Goal: Task Accomplishment & Management: Complete application form

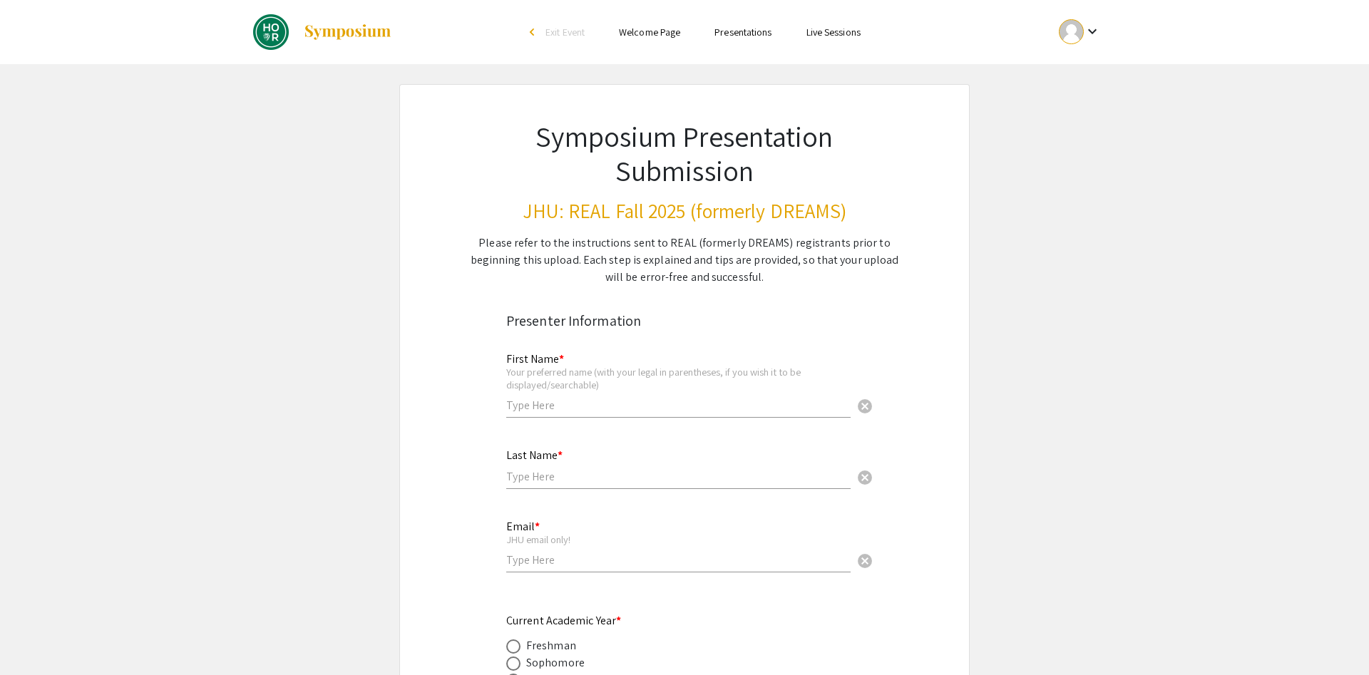
click at [595, 398] on input "text" at bounding box center [678, 405] width 344 height 15
click at [1077, 41] on div at bounding box center [1071, 31] width 25 height 25
click at [1075, 69] on button "My Account" at bounding box center [1088, 70] width 88 height 34
click at [610, 398] on input "text" at bounding box center [678, 405] width 344 height 15
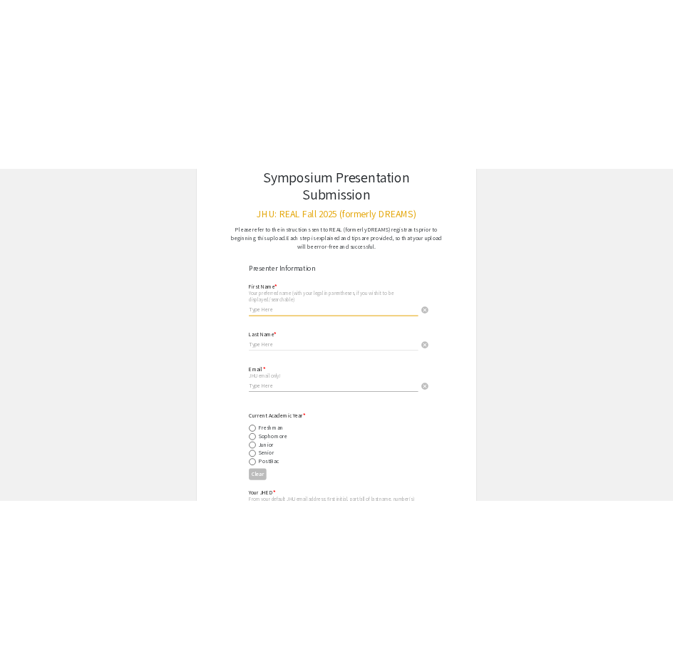
scroll to position [73, 0]
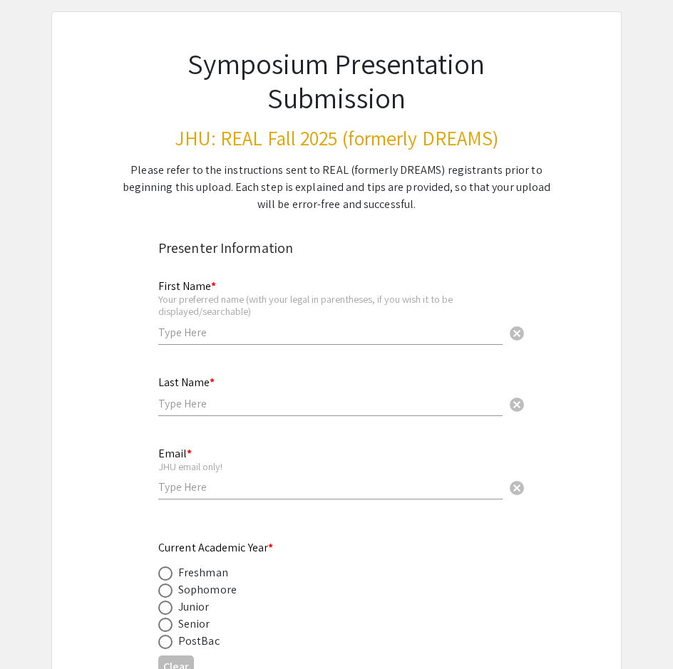
click at [200, 325] on input "text" at bounding box center [330, 332] width 344 height 15
paste input "[PERSON_NAME]"
type input "[PERSON_NAME]"
click at [233, 396] on input "text" at bounding box center [330, 403] width 344 height 15
paste input "Infanzon"
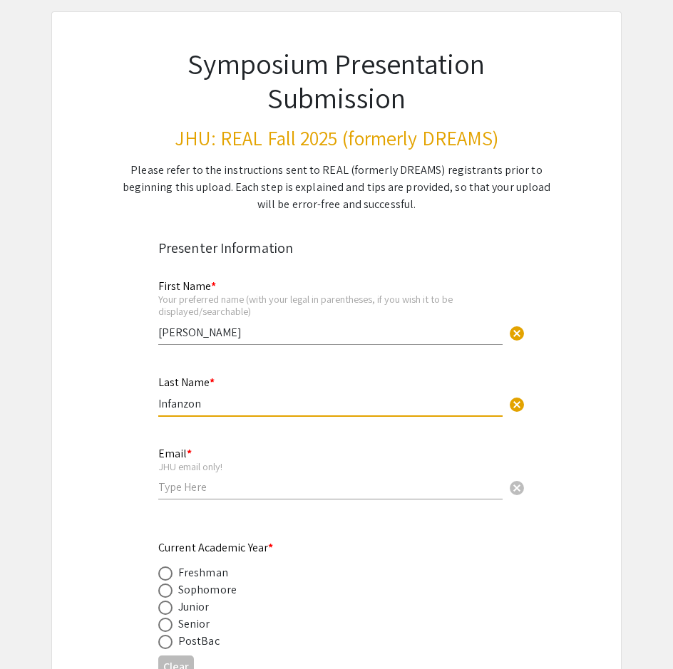
type input "Infanzon"
click at [207, 480] on input "email" at bounding box center [330, 487] width 344 height 15
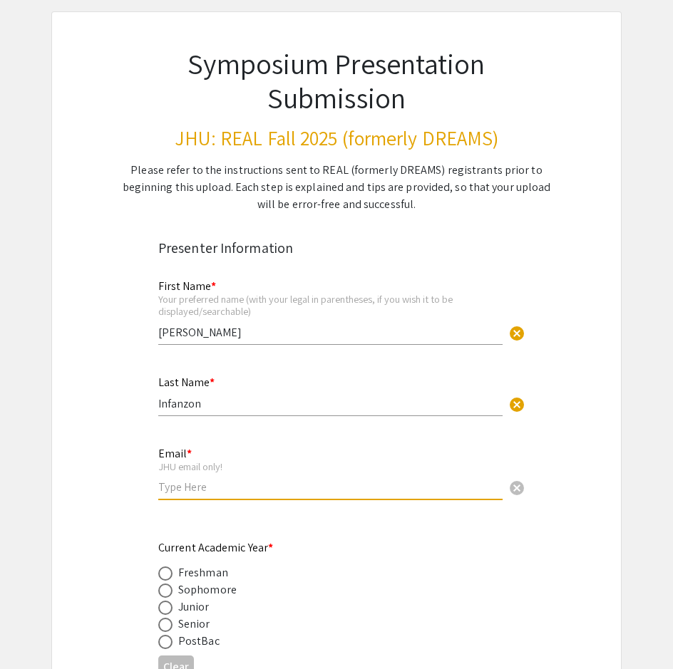
paste input "[EMAIL_ADDRESS][DOMAIN_NAME]"
type input "[EMAIL_ADDRESS][DOMAIN_NAME]"
click at [411, 633] on div "PostBac" at bounding box center [325, 641] width 334 height 17
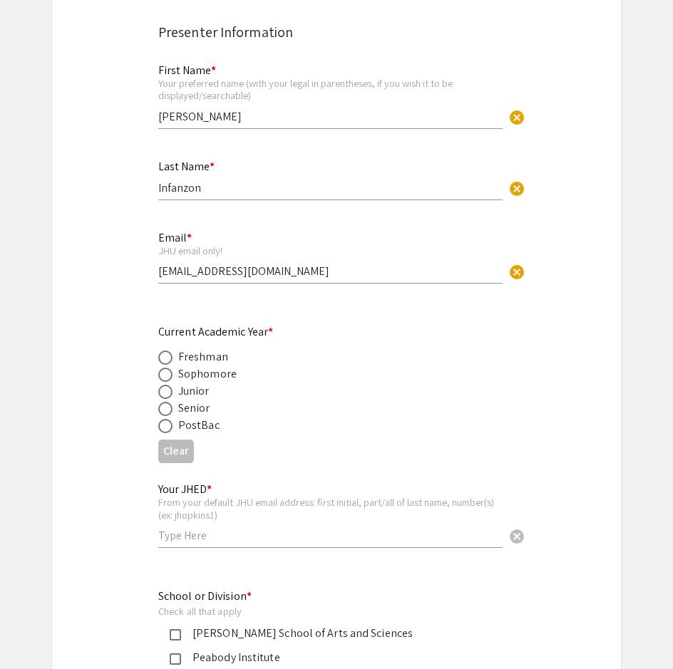
scroll to position [291, 0]
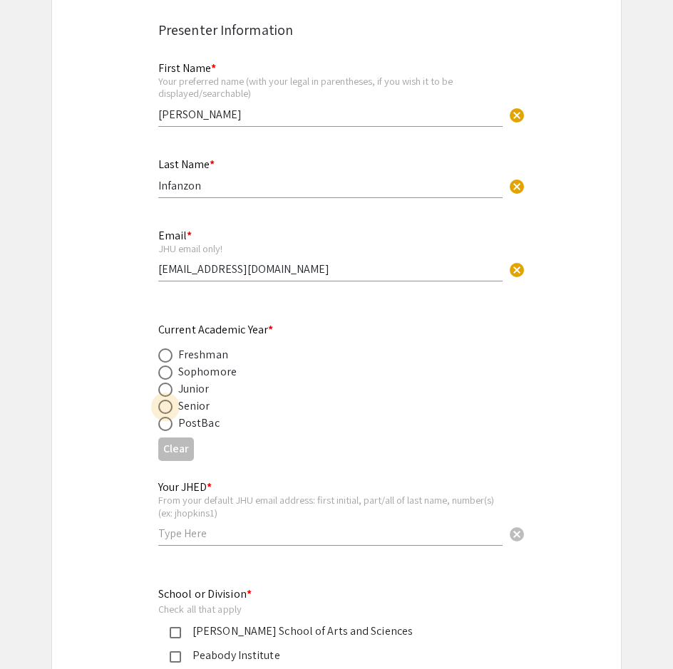
click at [163, 400] on span at bounding box center [165, 407] width 14 height 14
click at [163, 400] on input "radio" at bounding box center [165, 407] width 14 height 14
radio input "true"
click at [211, 526] on input "text" at bounding box center [330, 533] width 344 height 15
paste input "einfanz1"
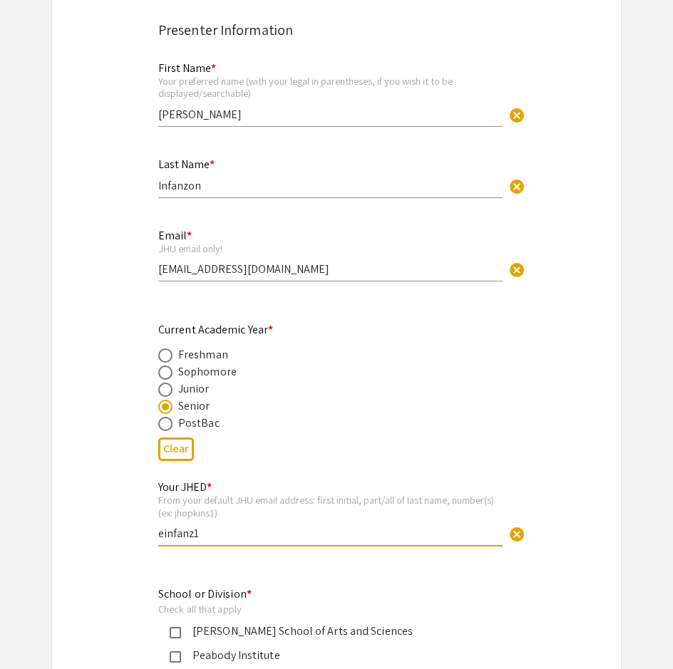
type input "einfanz1"
click at [401, 586] on div "School or Division * Check all that apply [PERSON_NAME] School of Arts and Scie…" at bounding box center [325, 637] width 334 height 103
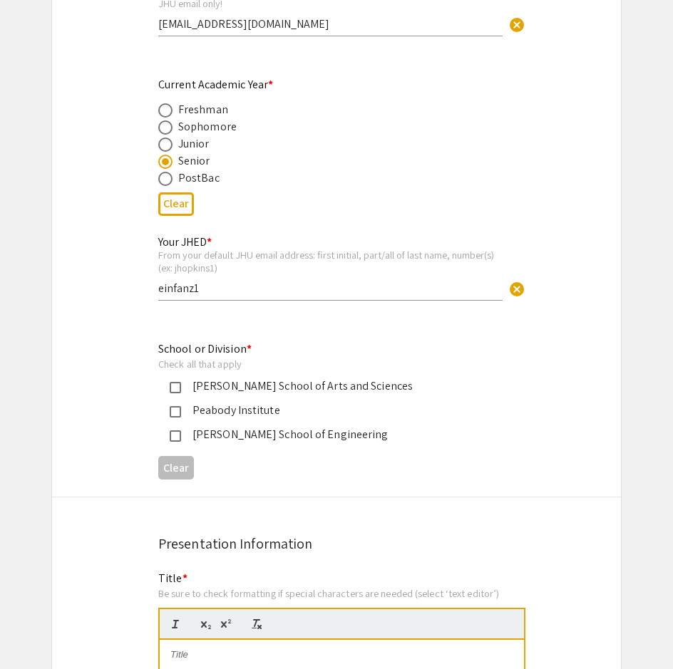
scroll to position [582, 0]
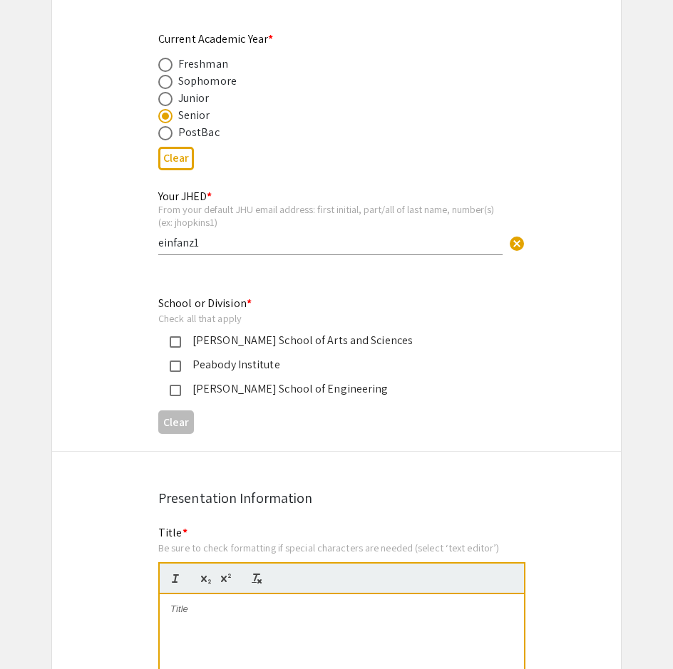
click at [180, 336] on mat-pseudo-checkbox at bounding box center [175, 341] width 11 height 11
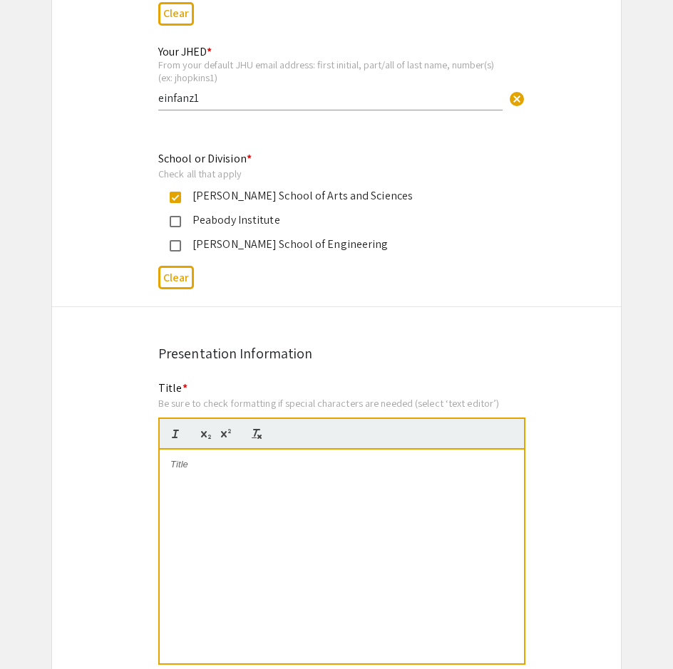
scroll to position [727, 0]
click at [214, 463] on div at bounding box center [342, 556] width 364 height 214
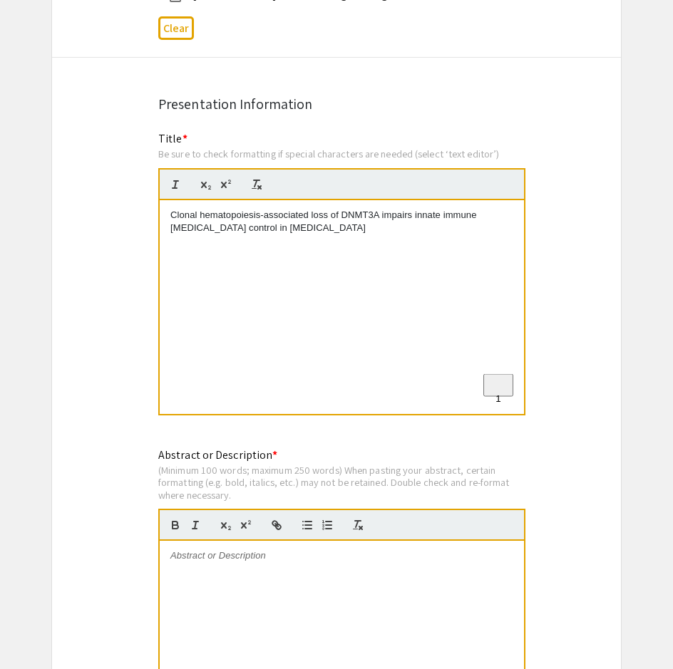
scroll to position [945, 0]
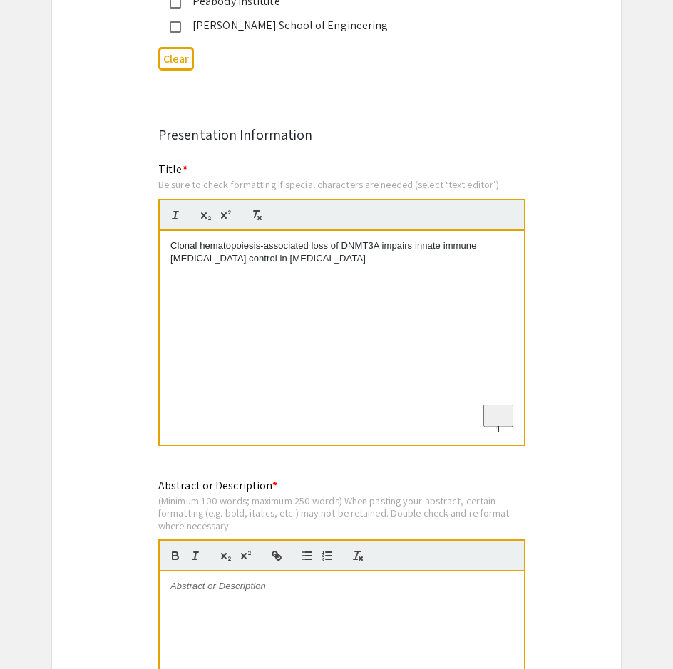
click at [351, 624] on div at bounding box center [342, 679] width 364 height 214
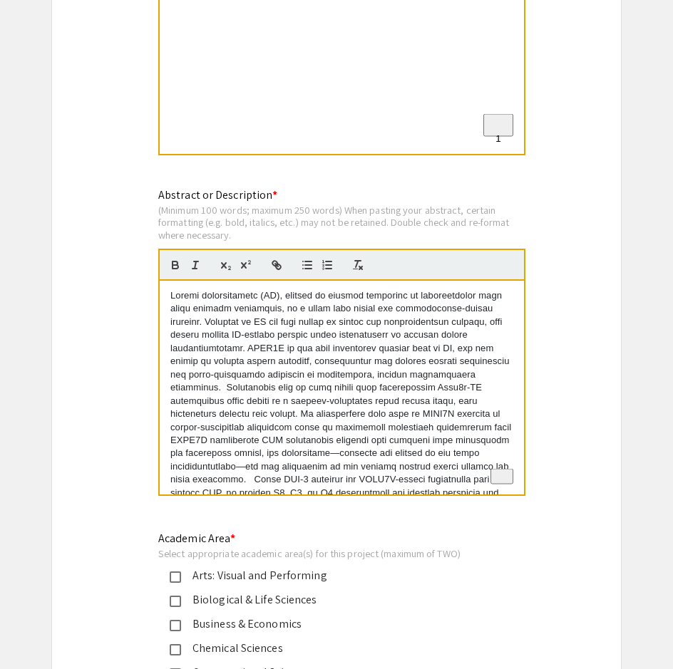
scroll to position [159, 0]
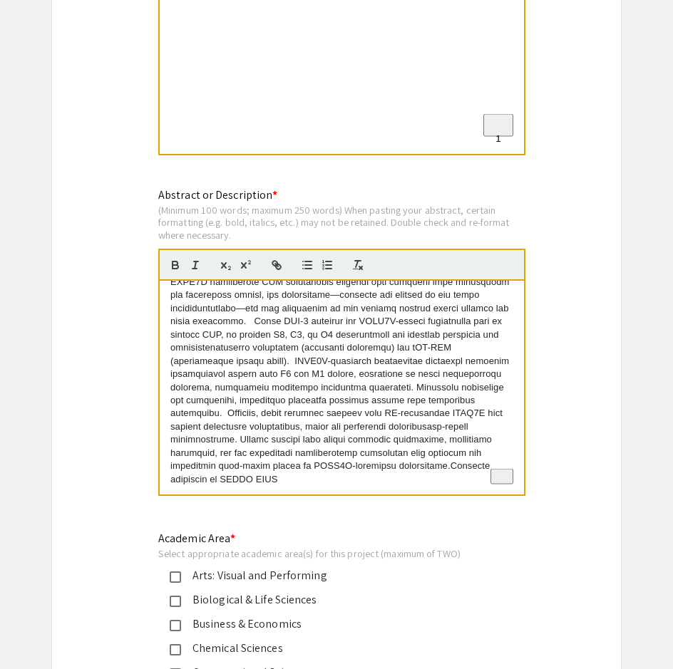
drag, startPoint x: 179, startPoint y: 257, endPoint x: 622, endPoint y: 614, distance: 568.8
click at [524, 495] on div "To enrich screen reader interactions, please activate Accessibility in Grammarl…" at bounding box center [342, 388] width 364 height 214
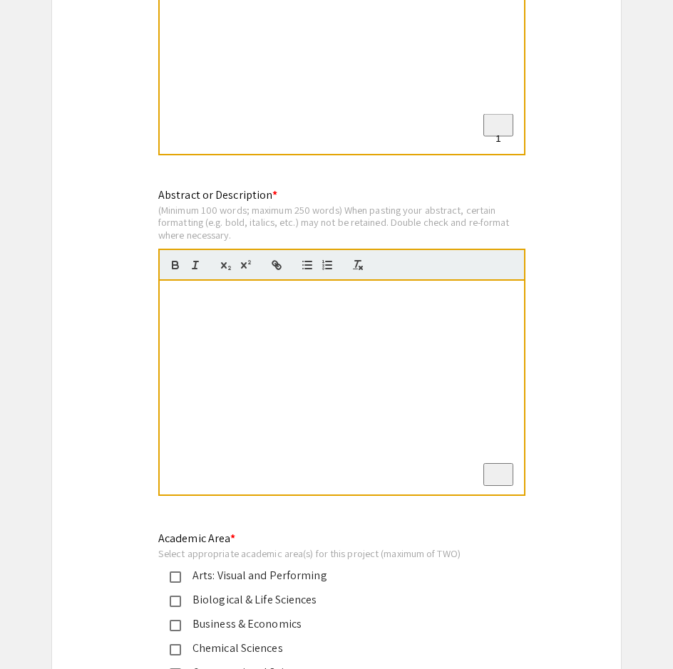
click at [222, 281] on div "To enrich screen reader interactions, please activate Accessibility in Grammarl…" at bounding box center [342, 388] width 364 height 214
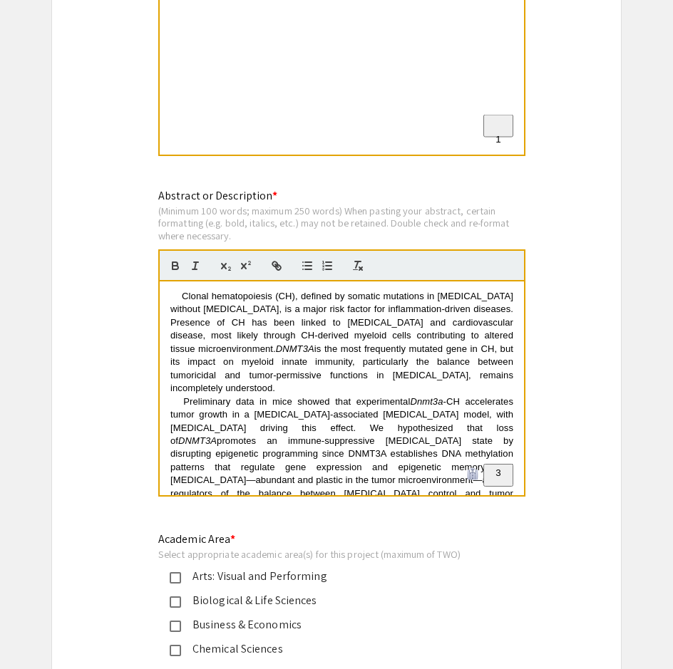
scroll to position [873, 0]
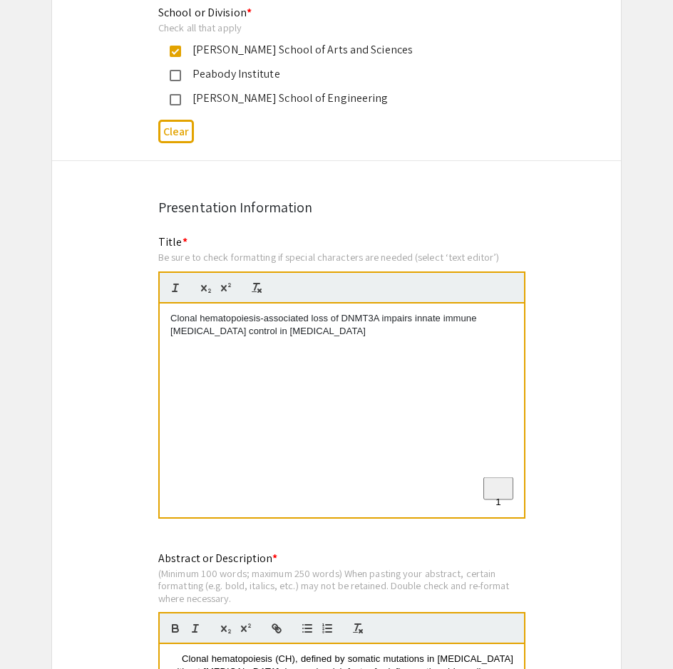
click at [326, 307] on div "Clonal hematopoiesis-associated loss of DNMT3A impairs innate immune [MEDICAL_D…" at bounding box center [342, 411] width 364 height 214
drag, startPoint x: 165, startPoint y: 282, endPoint x: 88, endPoint y: 263, distance: 78.7
click at [282, 329] on div "Clonal hematopoiesis-associated loss of DNMT3A impairs innate immune [MEDICAL_D…" at bounding box center [342, 411] width 364 height 214
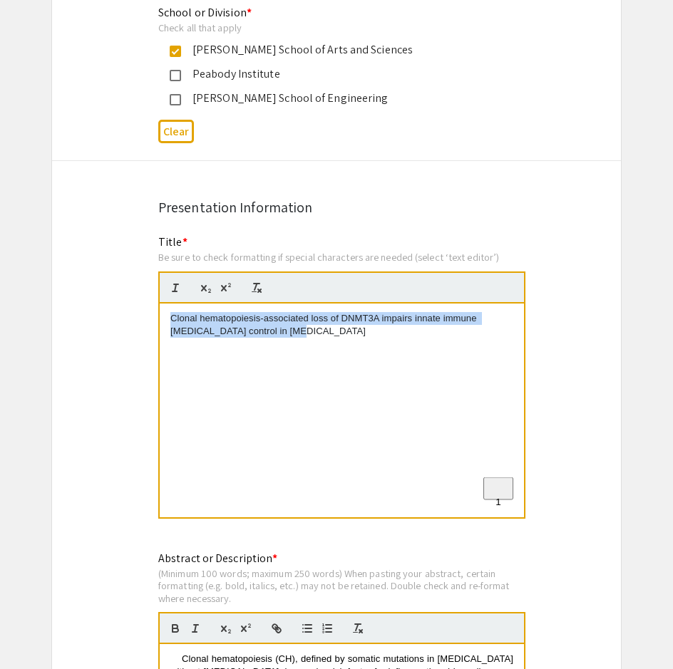
drag, startPoint x: 266, startPoint y: 305, endPoint x: 132, endPoint y: 264, distance: 140.3
click at [160, 304] on div "Clonal hematopoiesis-associated loss of DNMT3A impairs innate immune [MEDICAL_D…" at bounding box center [342, 411] width 364 height 214
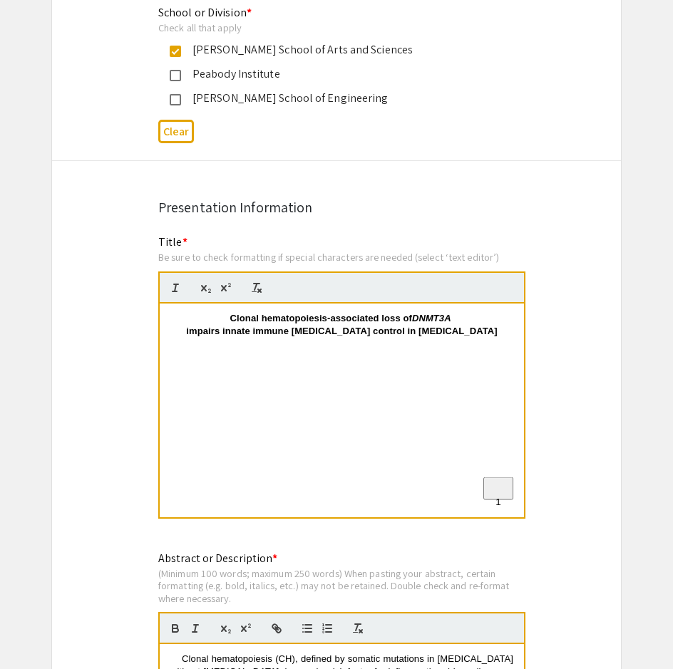
click at [215, 339] on p "To enrich screen reader interactions, please activate Accessibility in Grammarl…" at bounding box center [341, 345] width 343 height 13
drag, startPoint x: 220, startPoint y: 299, endPoint x: 259, endPoint y: 317, distance: 42.8
click at [221, 326] on strong "impairs innate immune [MEDICAL_DATA] control in [MEDICAL_DATA]" at bounding box center [341, 331] width 311 height 11
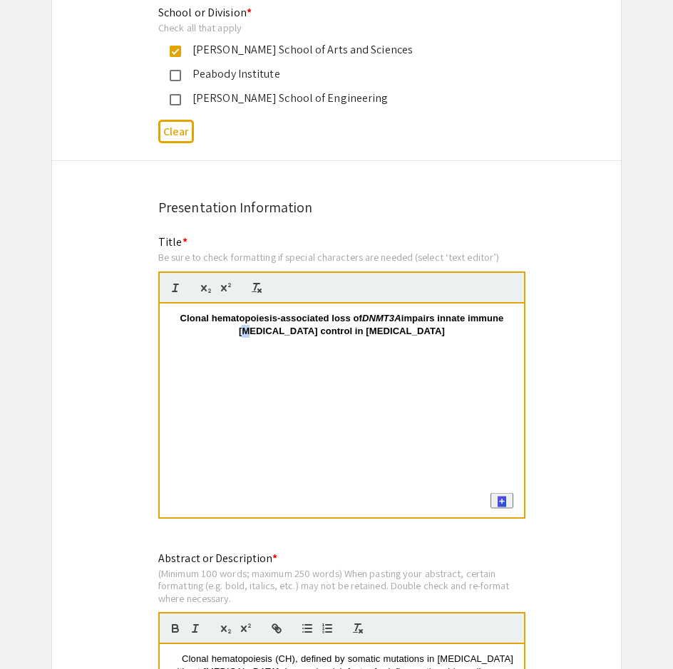
click at [275, 313] on strong "Clonal hematopoiesis-associated loss of DNMT3A impairs innate immune [MEDICAL_D…" at bounding box center [343, 325] width 326 height 24
click at [467, 377] on div "Clonal hematopoiesis-associated loss of DNMT3A mpairs innate immunecancer contr…" at bounding box center [342, 411] width 364 height 214
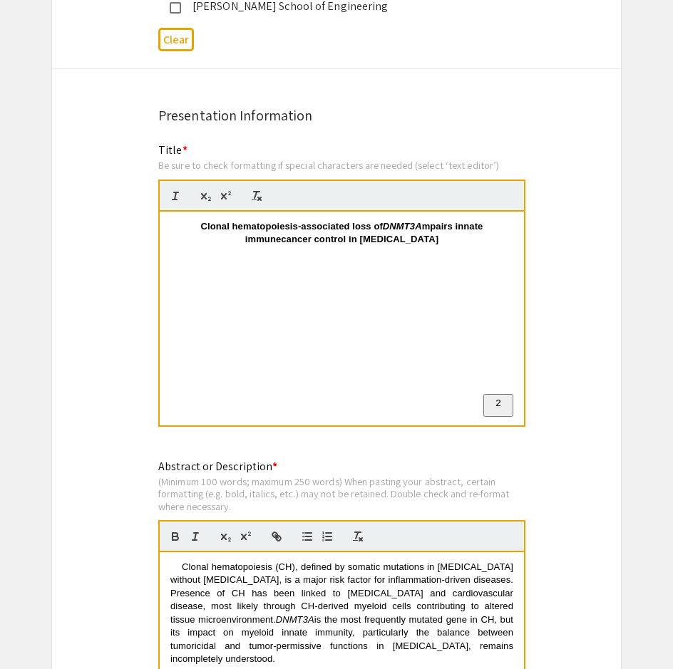
scroll to position [1382, 0]
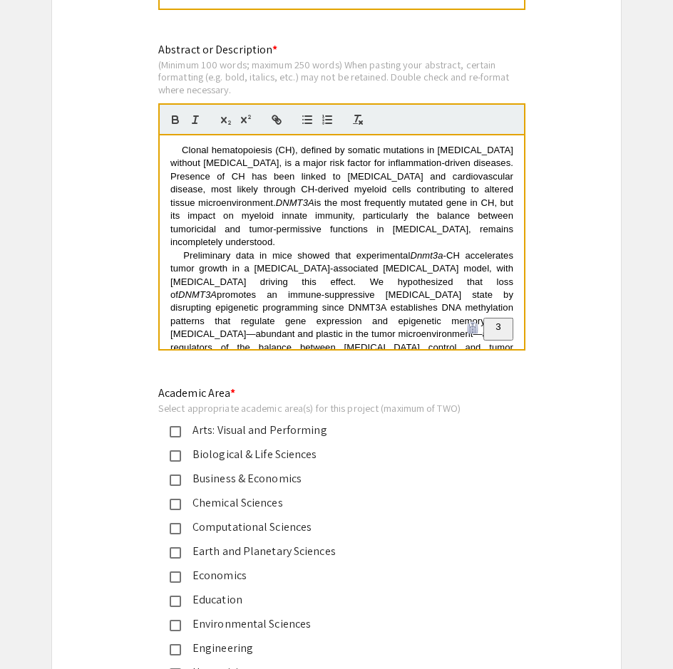
click at [328, 250] on span "-CH accelerates tumor growth in a [MEDICAL_DATA]-associated [MEDICAL_DATA] mode…" at bounding box center [343, 275] width 346 height 50
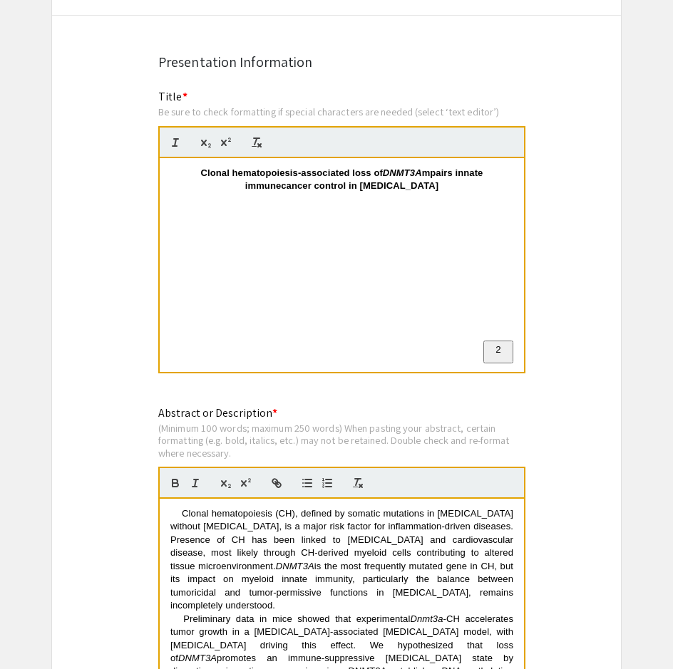
click at [450, 206] on p "To enrich screen reader interactions, please activate Accessibility in Grammarl…" at bounding box center [341, 212] width 343 height 13
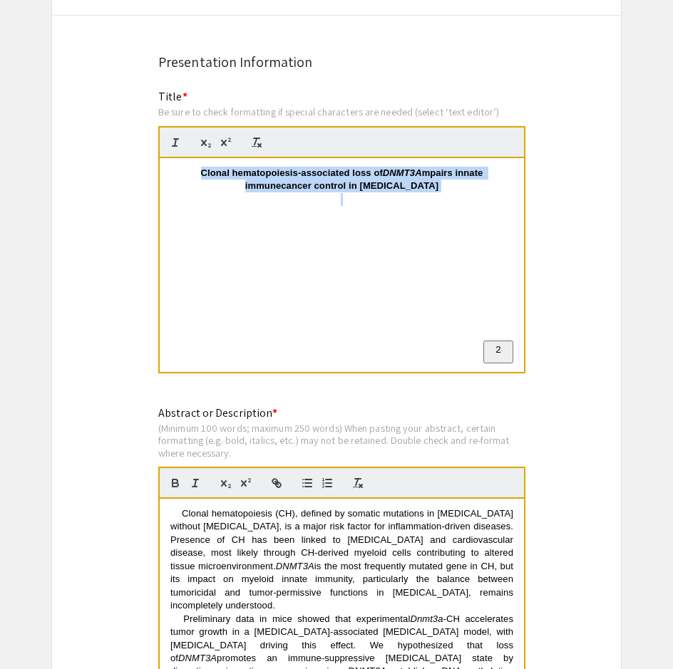
drag, startPoint x: 456, startPoint y: 166, endPoint x: 150, endPoint y: 127, distance: 309.0
click at [160, 158] on div "Clonal hematopoiesis-associated loss of DNMT3A mpairs innate immunecancer contr…" at bounding box center [342, 265] width 364 height 214
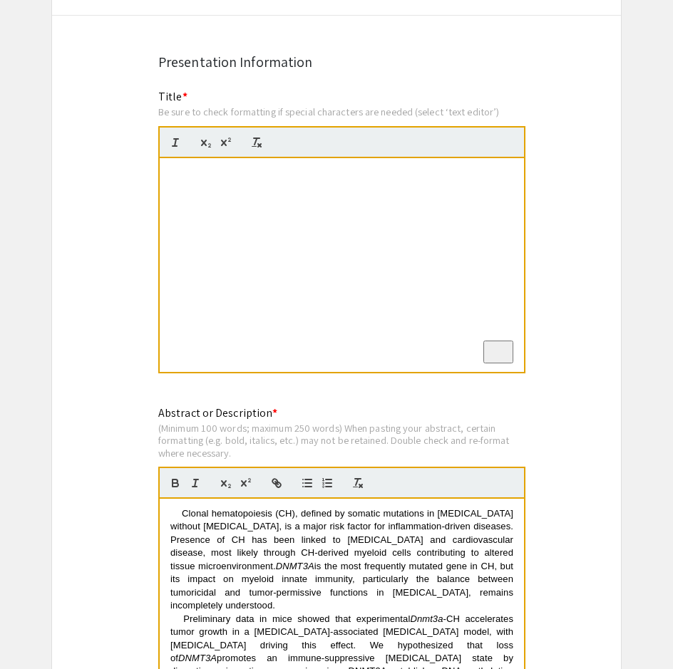
click at [278, 167] on p "To enrich screen reader interactions, please activate Accessibility in Grammarl…" at bounding box center [341, 173] width 343 height 13
click at [232, 167] on p "To enrich screen reader interactions, please activate Accessibility in Grammarl…" at bounding box center [341, 173] width 343 height 13
click at [348, 167] on p "To enrich screen reader interactions, please activate Accessibility in Grammarl…" at bounding box center [341, 173] width 343 height 13
click at [366, 167] on p "Clonal hematopoiesis-associated loss of DNMT3A impairs innate immune [MEDICAL_D…" at bounding box center [341, 180] width 343 height 26
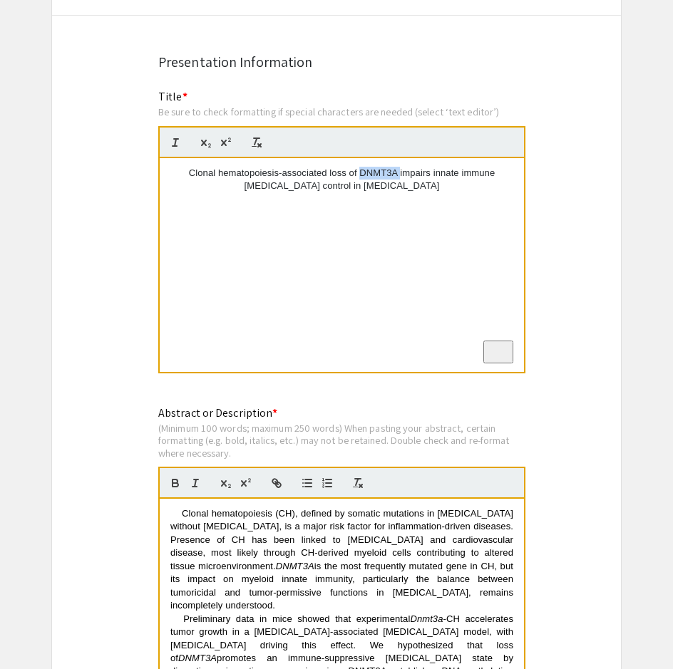
click at [366, 167] on p "Clonal hematopoiesis-associated loss of DNMT3A impairs innate immune [MEDICAL_D…" at bounding box center [341, 180] width 343 height 26
click at [413, 177] on div "Clonal hematopoiesis-associated loss of DNMT3A impairs innate immune [MEDICAL_D…" at bounding box center [342, 265] width 364 height 214
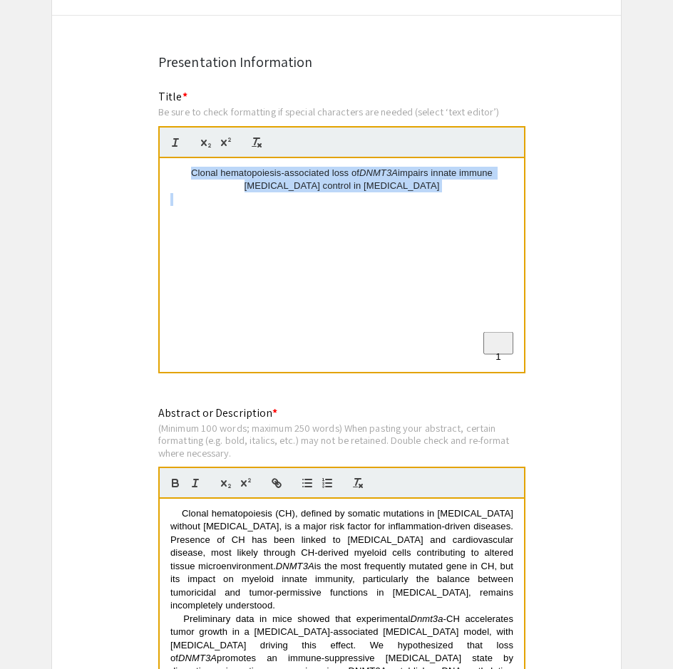
drag, startPoint x: 419, startPoint y: 161, endPoint x: 175, endPoint y: 136, distance: 245.8
click at [175, 158] on div "Clonal hematopoiesis-associated loss of DNMT3A impairs innate immune [MEDICAL_D…" at bounding box center [342, 265] width 364 height 214
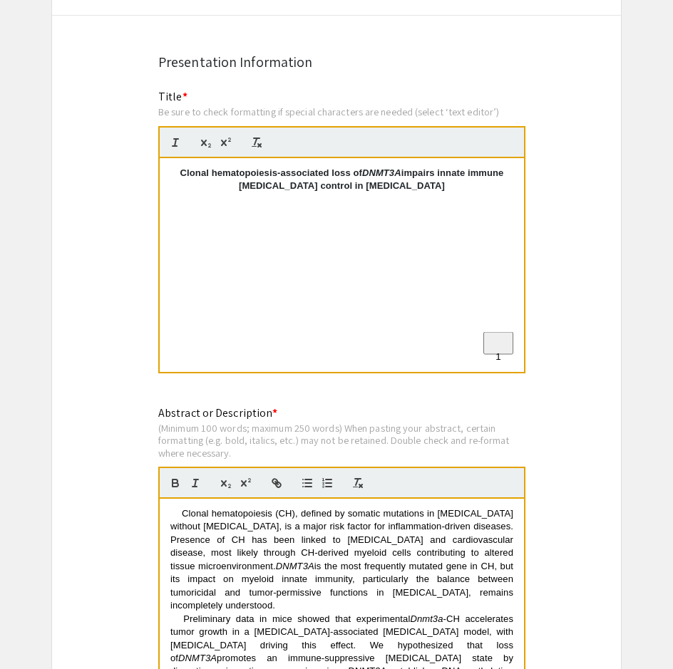
click at [468, 193] on p "To enrich screen reader interactions, please activate Accessibility in Grammarl…" at bounding box center [341, 199] width 343 height 13
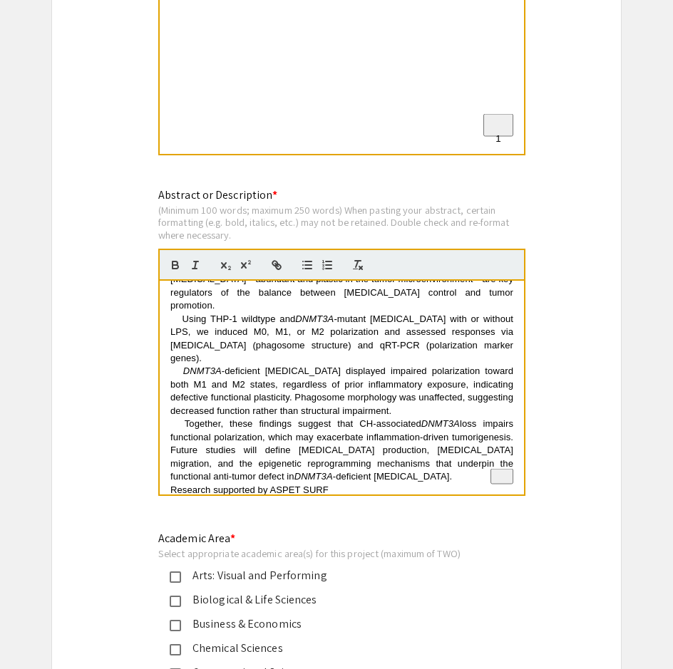
scroll to position [212, 0]
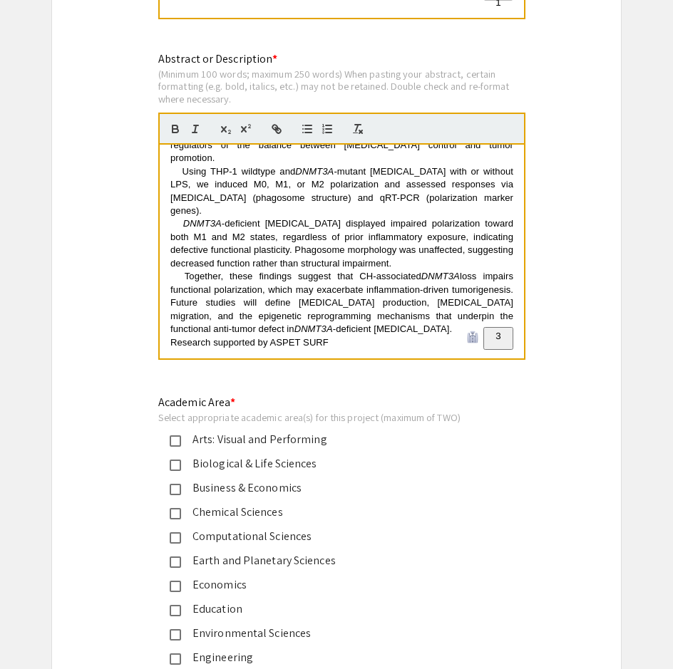
scroll to position [1382, 0]
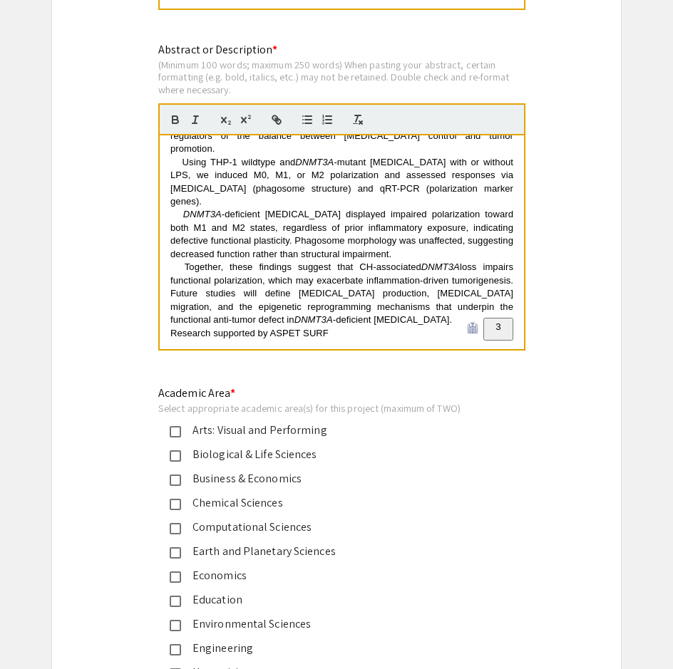
click at [179, 451] on mat-pseudo-checkbox at bounding box center [175, 456] width 11 height 11
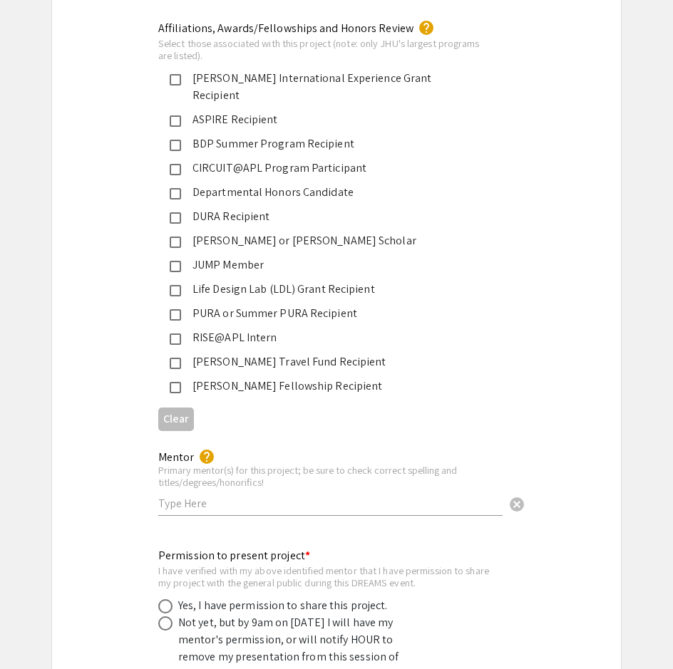
scroll to position [2327, 0]
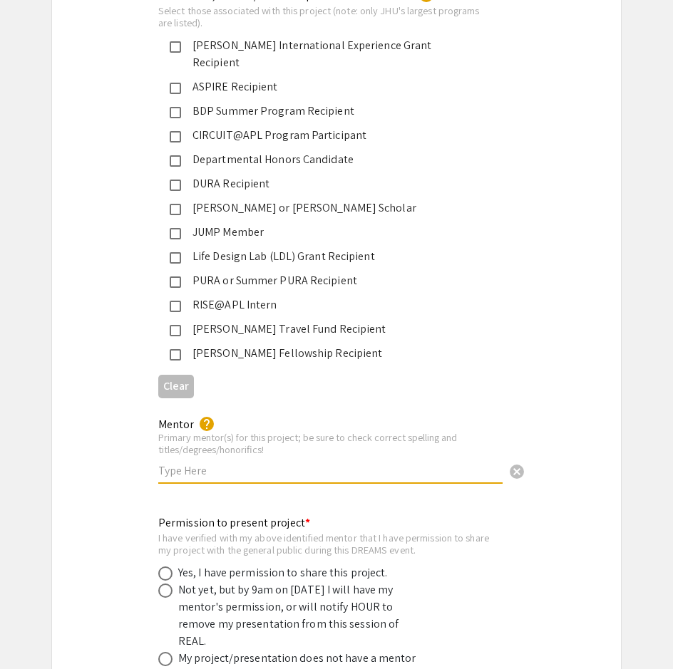
click at [205, 463] on input "text" at bounding box center [330, 470] width 344 height 15
paste input "[PERSON_NAME]"
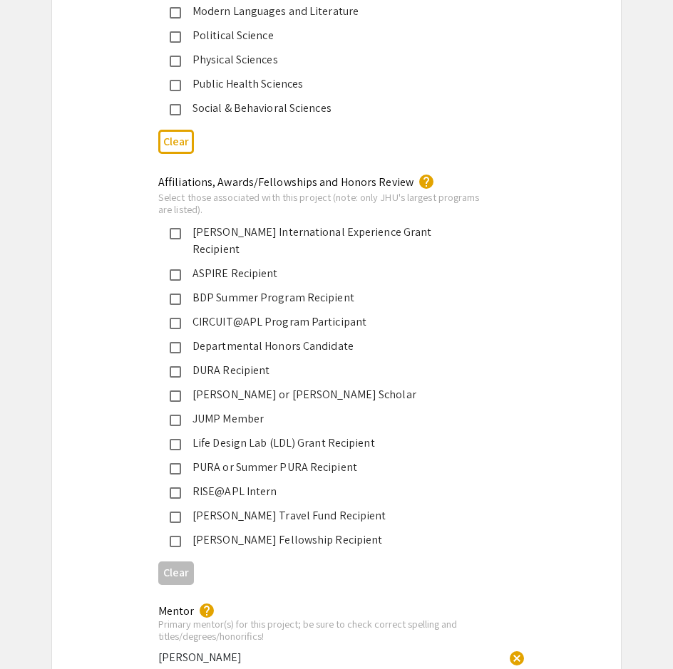
scroll to position [2109, 0]
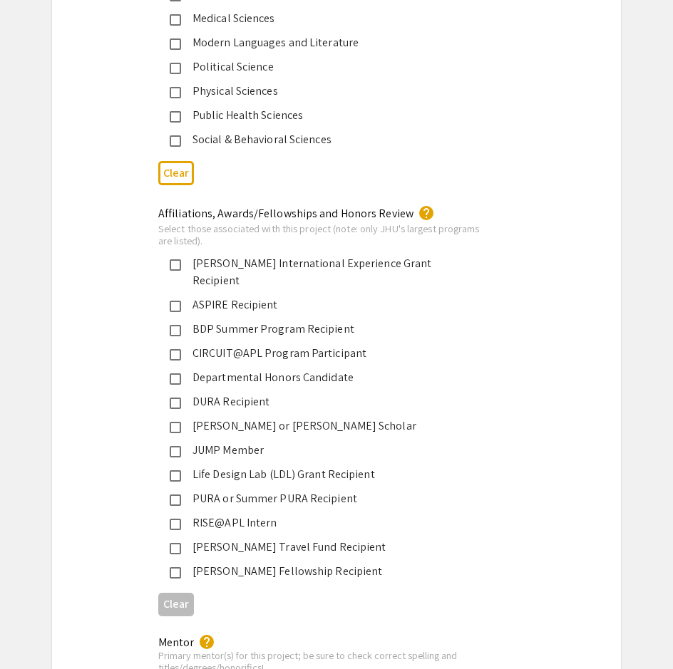
type input "[PERSON_NAME]"
click at [195, 442] on div "JUMP Member" at bounding box center [330, 450] width 299 height 17
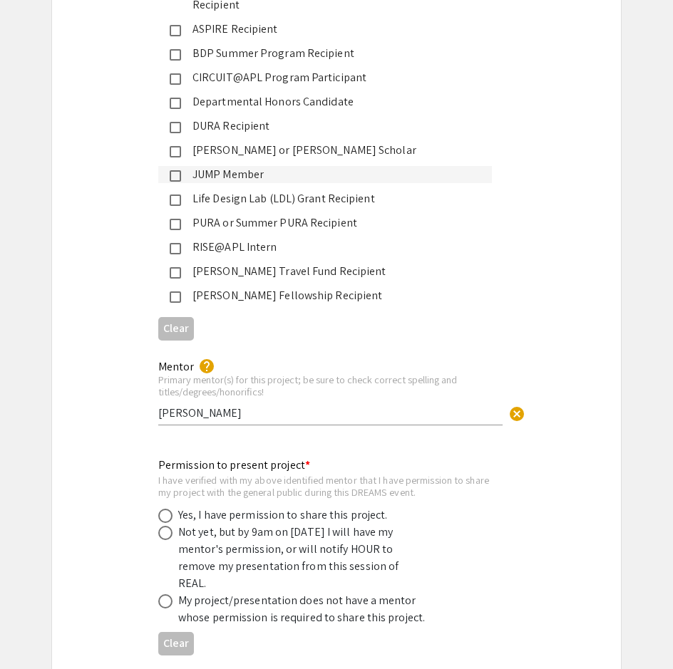
scroll to position [2400, 0]
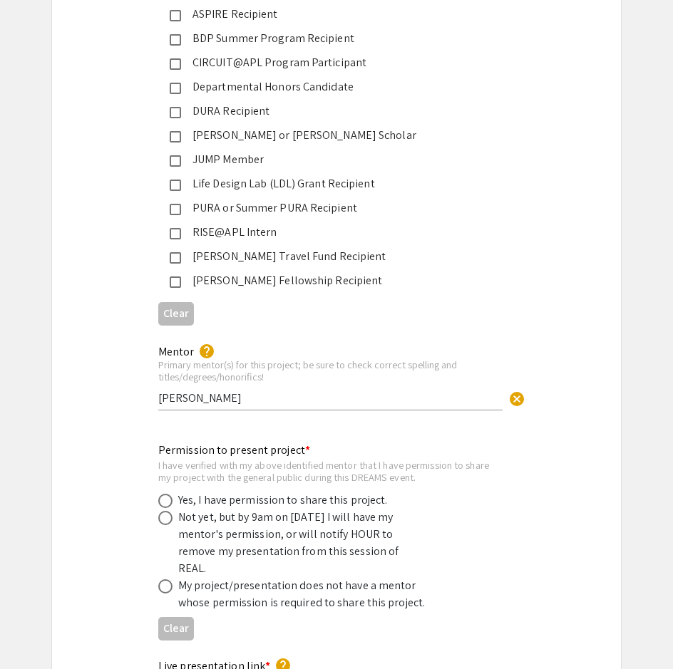
click at [168, 494] on span at bounding box center [165, 501] width 14 height 14
click at [168, 494] on input "radio" at bounding box center [165, 501] width 14 height 14
radio input "true"
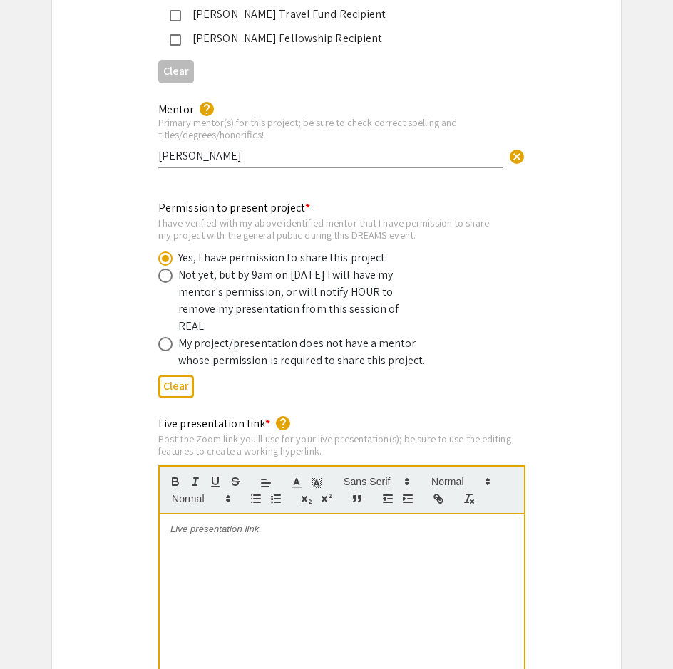
scroll to position [2690, 0]
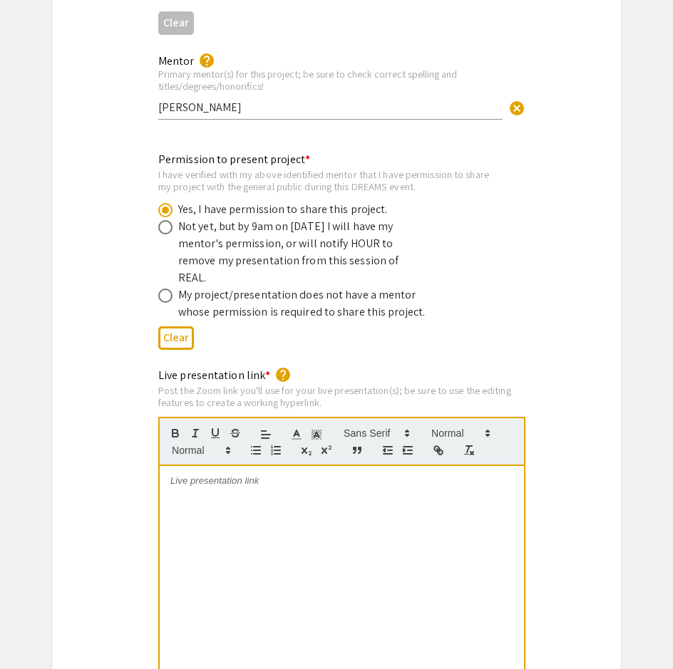
click at [259, 466] on div at bounding box center [342, 573] width 364 height 214
click at [472, 475] on p "[URL][DOMAIN_NAME] 10/22 [URL][DOMAIN_NAME] 10/23" at bounding box center [341, 481] width 343 height 13
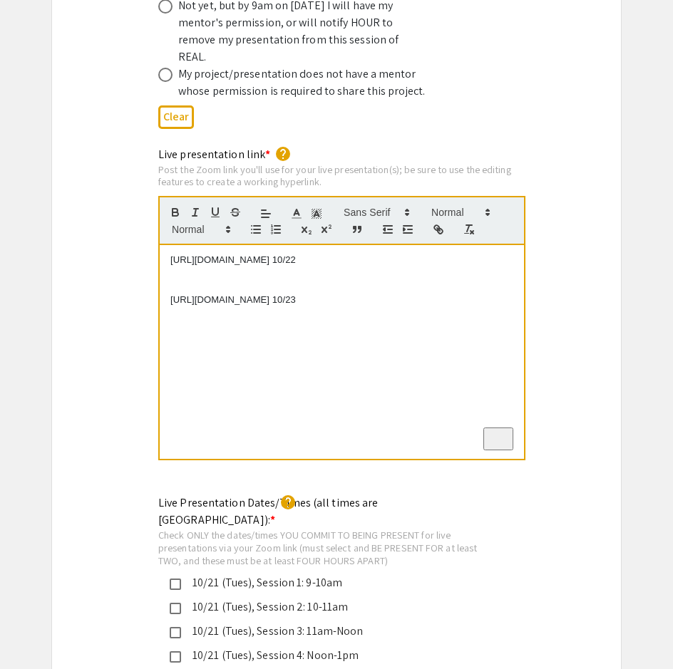
scroll to position [3345, 0]
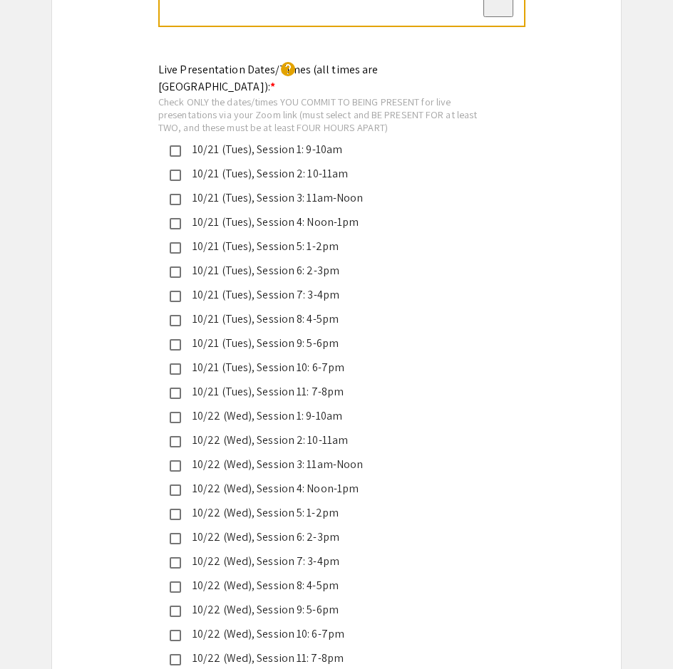
click at [292, 626] on div "10/22 (Wed), Session 10: 6-7pm" at bounding box center [330, 634] width 299 height 17
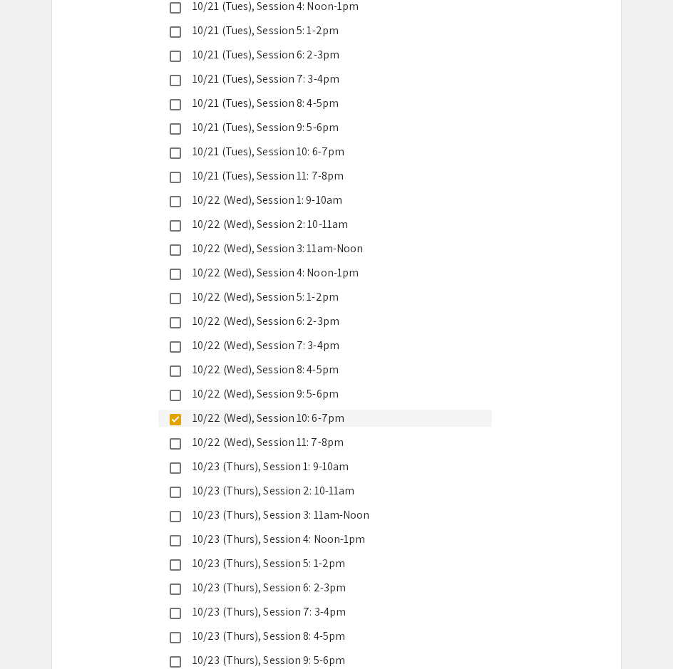
scroll to position [3563, 0]
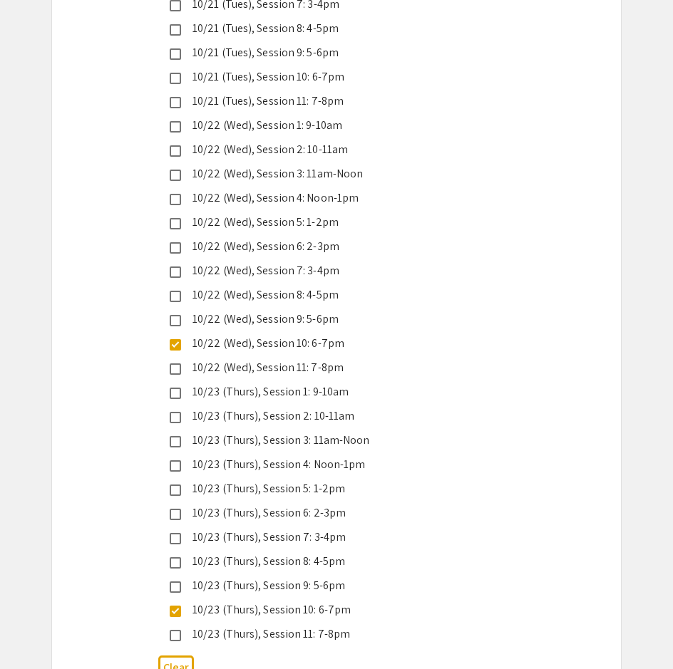
scroll to position [3839, 0]
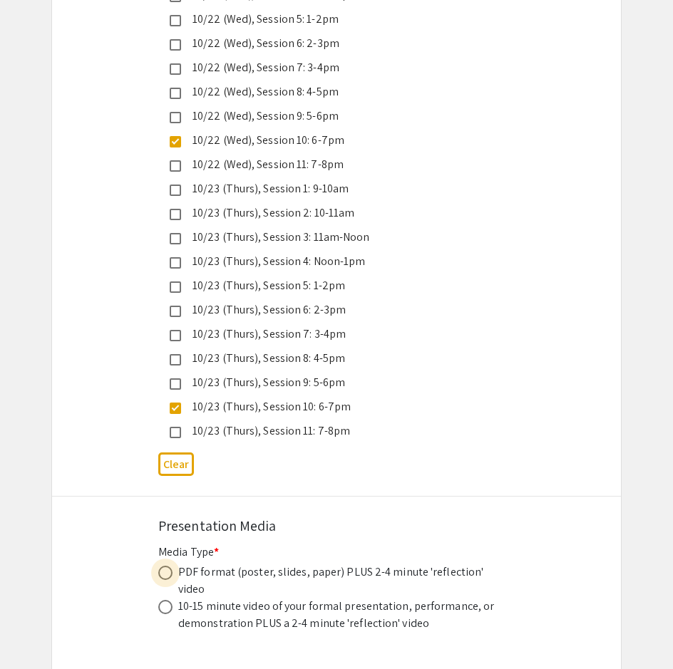
click at [164, 566] on span at bounding box center [165, 573] width 14 height 14
click at [164, 566] on input "radio" at bounding box center [165, 573] width 14 height 14
radio input "true"
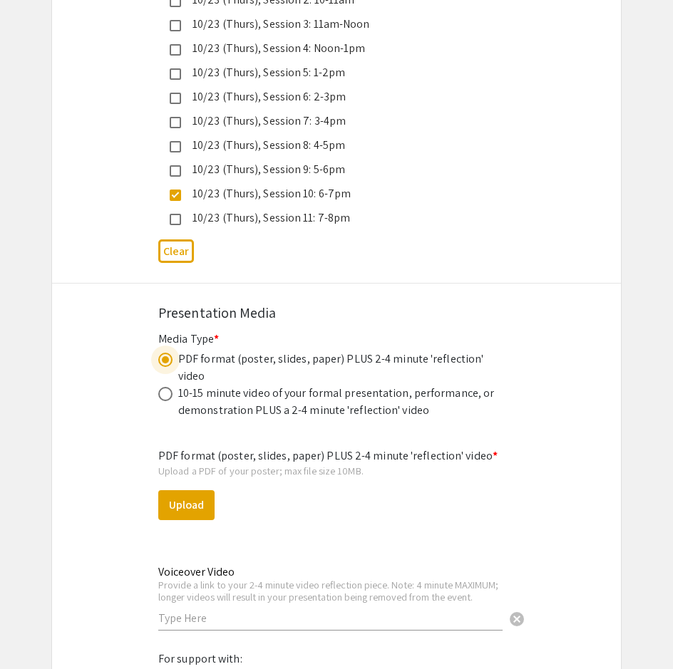
scroll to position [4057, 0]
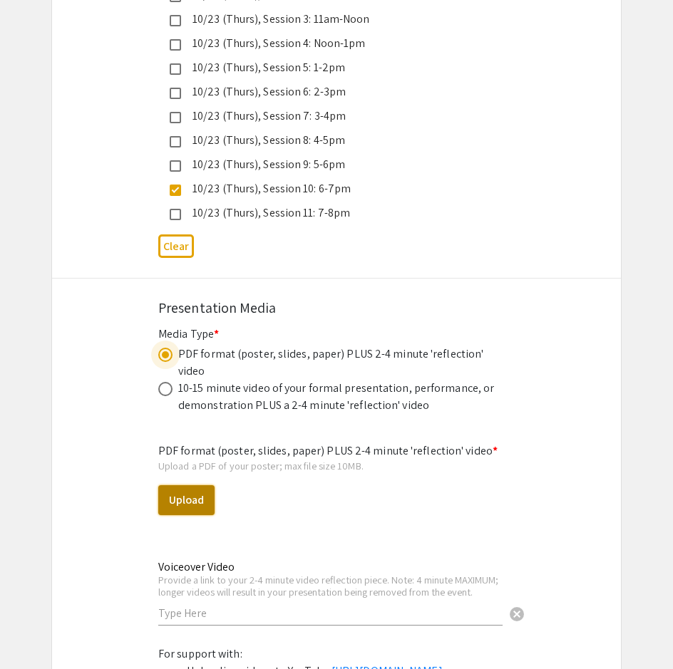
click at [200, 485] on button "Upload" at bounding box center [186, 500] width 56 height 30
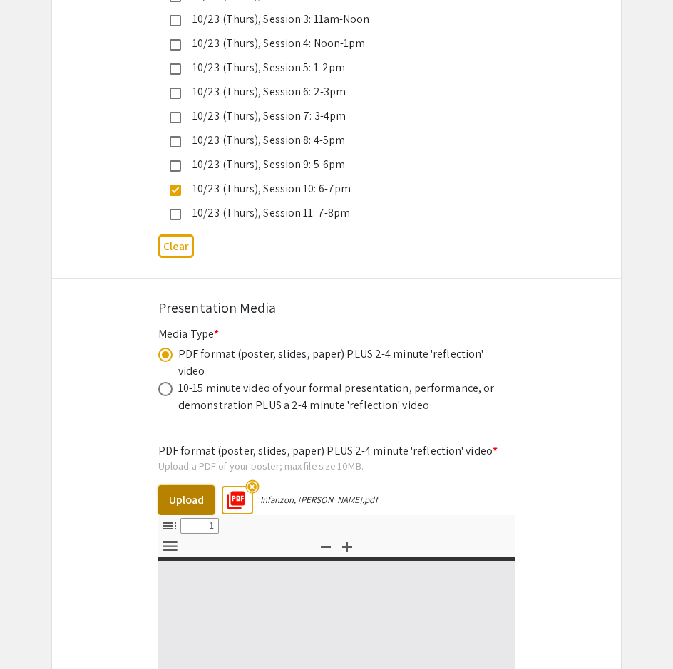
select select "custom"
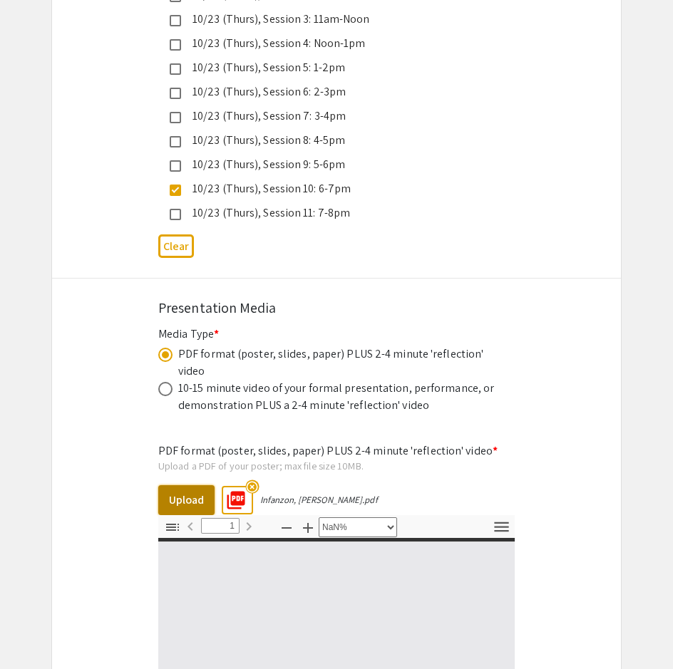
type input "0"
select select "auto"
type input "1"
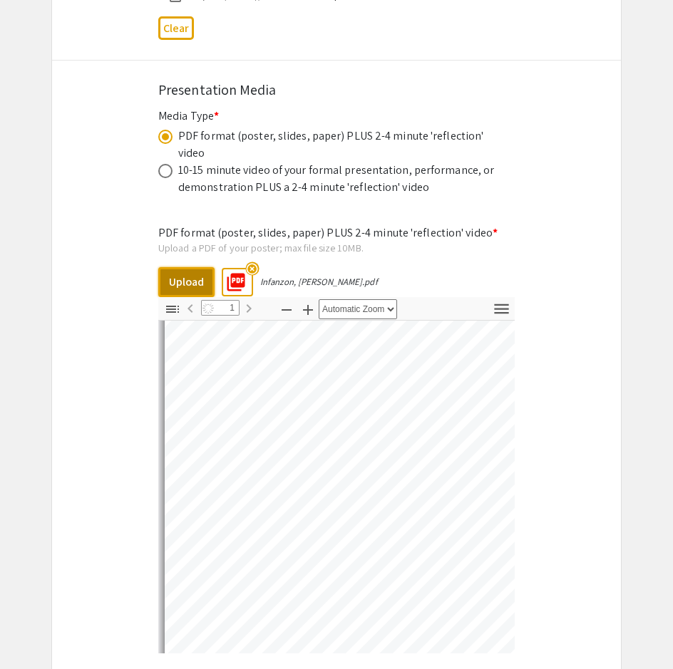
scroll to position [411, 0]
click at [289, 302] on icon "button" at bounding box center [286, 310] width 17 height 17
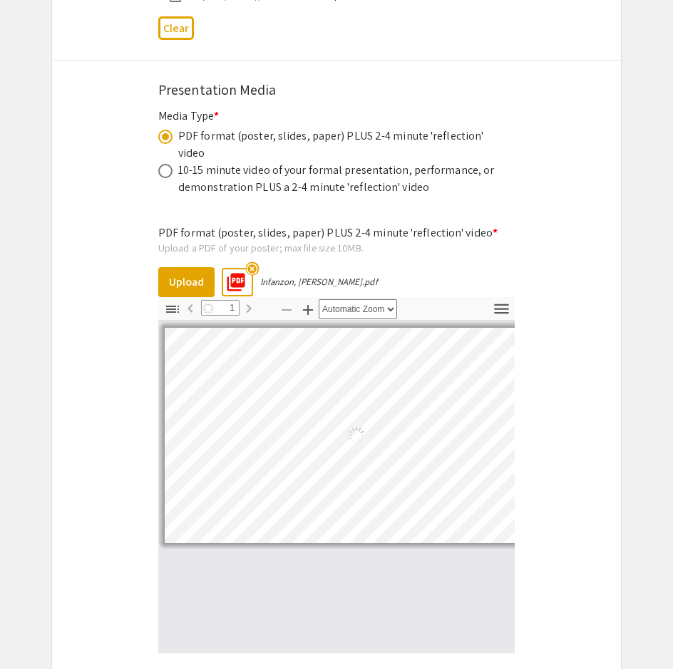
select select "custom"
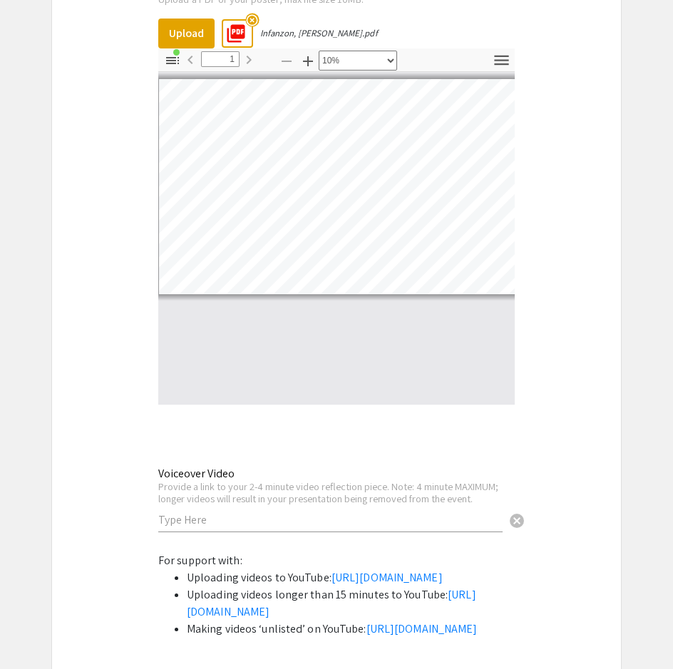
scroll to position [4566, 0]
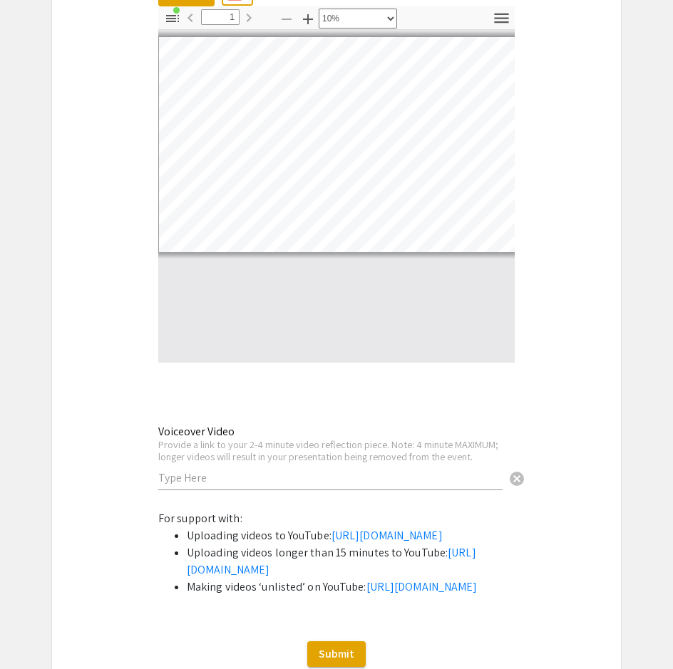
click at [250, 470] on input "text" at bounding box center [330, 477] width 344 height 15
paste input "[URL][DOMAIN_NAME]"
type input "[URL][DOMAIN_NAME]"
drag, startPoint x: 581, startPoint y: 403, endPoint x: 577, endPoint y: 415, distance: 12.2
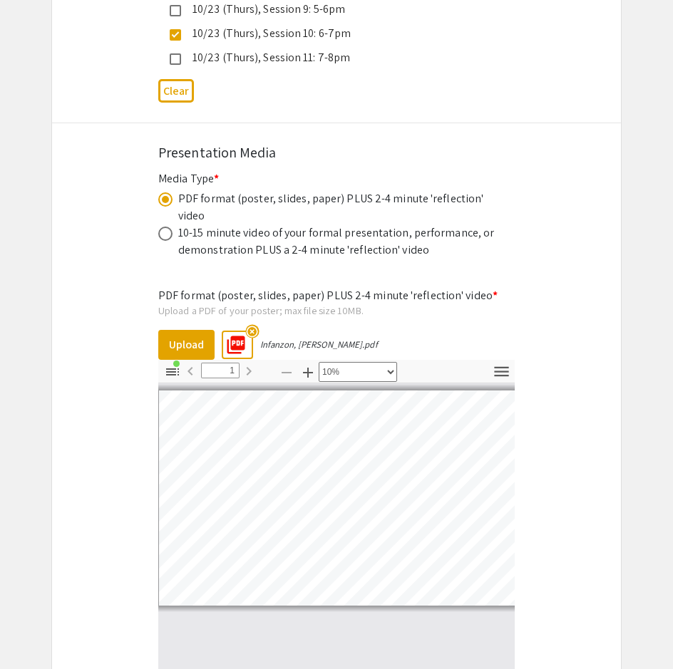
scroll to position [4576, 0]
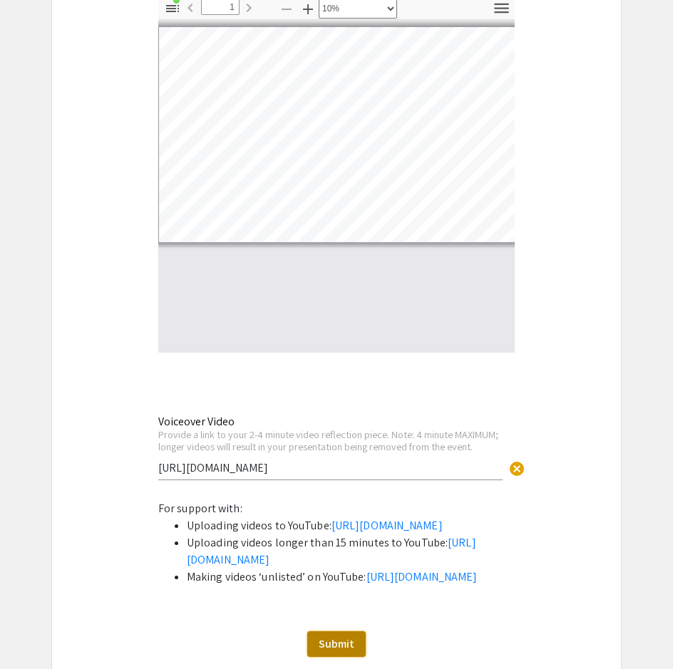
click at [341, 632] on button "Submit" at bounding box center [336, 645] width 58 height 26
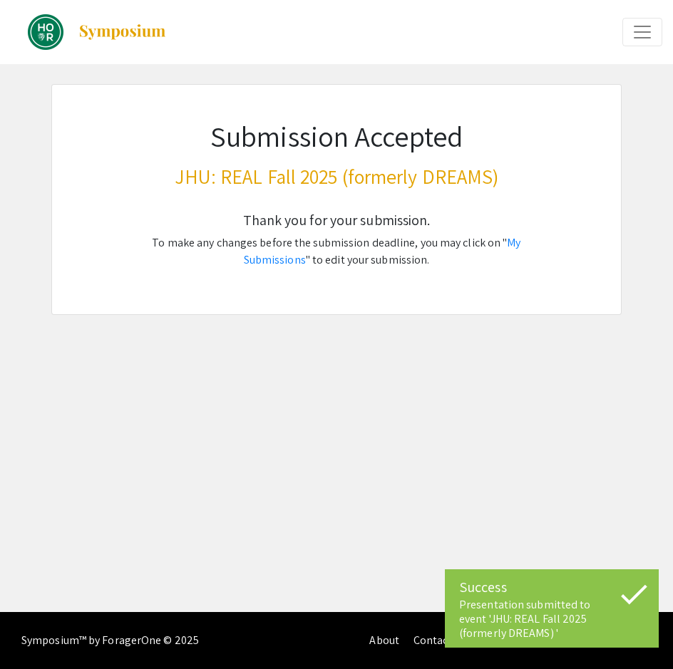
scroll to position [0, 0]
